Goal: Navigation & Orientation: Find specific page/section

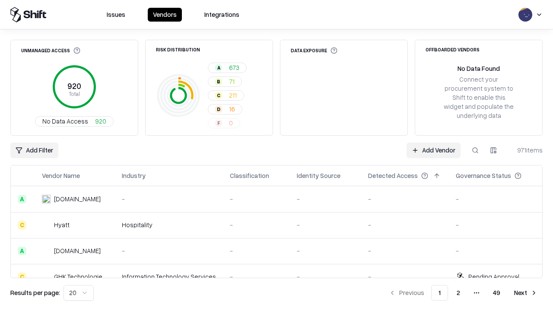
click at [79, 293] on html "Issues Vendors Integrations Unmanaged Access 920 Total No Data Access 920 Risk …" at bounding box center [276, 155] width 553 height 311
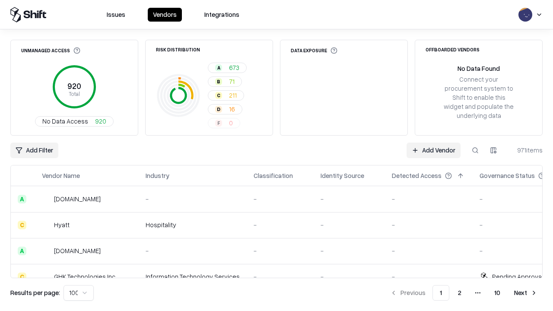
click at [526, 293] on button "Next" at bounding box center [526, 293] width 34 height 16
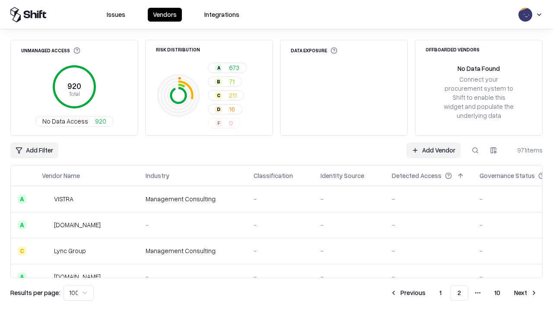
click at [526, 293] on button "Next" at bounding box center [526, 293] width 34 height 16
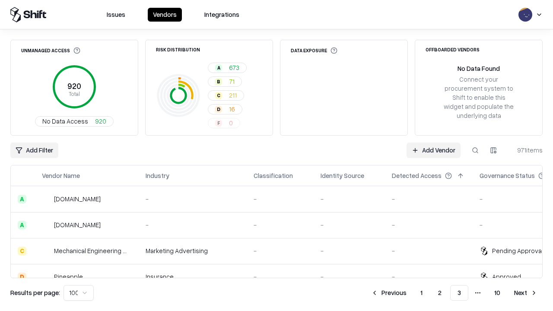
click at [526, 293] on button "Next" at bounding box center [526, 293] width 34 height 16
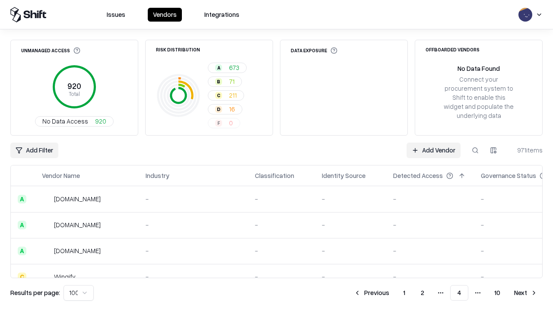
click at [526, 293] on button "Next" at bounding box center [526, 293] width 34 height 16
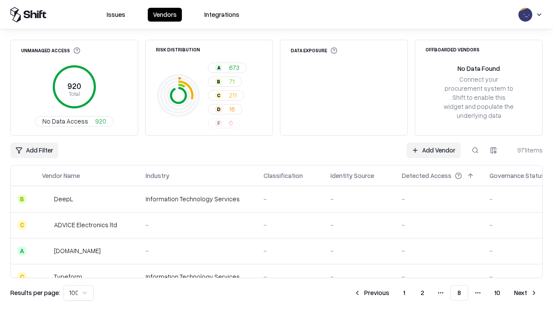
click at [526, 293] on button "Next" at bounding box center [526, 293] width 34 height 16
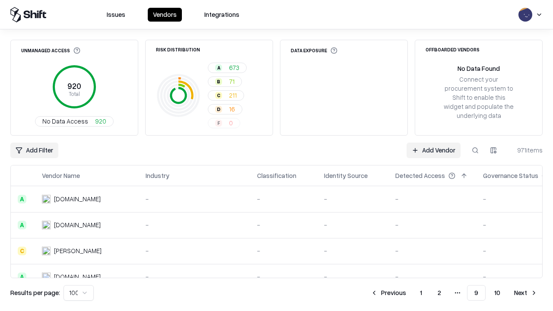
click at [526, 293] on button "Next" at bounding box center [526, 293] width 34 height 16
click at [408, 293] on button "Previous" at bounding box center [408, 293] width 46 height 16
click at [388, 293] on button "Previous" at bounding box center [388, 293] width 46 height 16
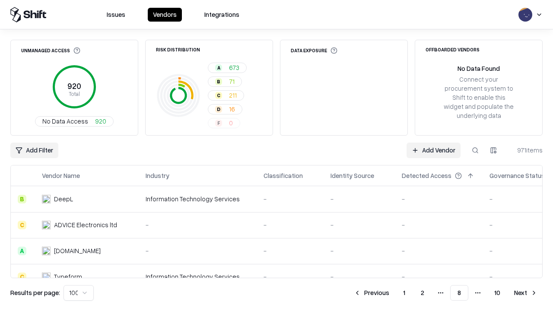
click at [371, 293] on button "Previous" at bounding box center [372, 293] width 46 height 16
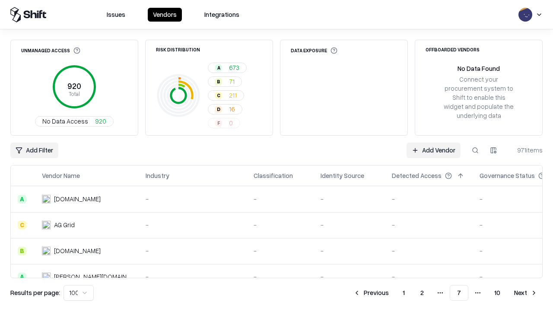
click at [371, 293] on button "Previous" at bounding box center [371, 293] width 46 height 16
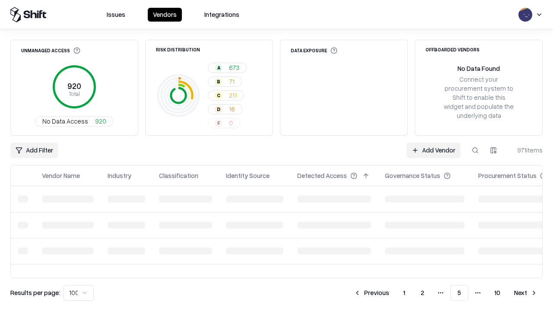
click at [371, 293] on button "Previous" at bounding box center [372, 293] width 46 height 16
